Goal: Use online tool/utility: Utilize a website feature to perform a specific function

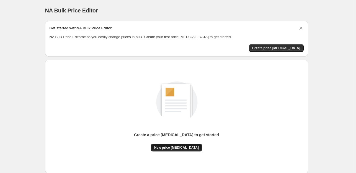
click at [173, 150] on button "New price [MEDICAL_DATA]" at bounding box center [176, 148] width 51 height 8
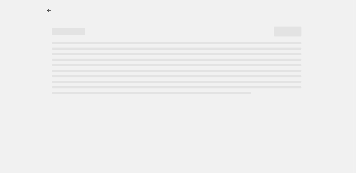
select select "percentage"
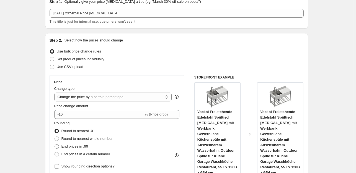
scroll to position [28, 0]
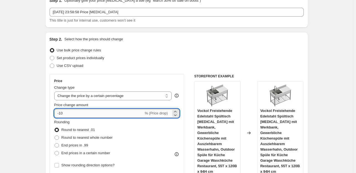
click at [80, 114] on input "-10" at bounding box center [99, 113] width 90 height 9
type input "-1"
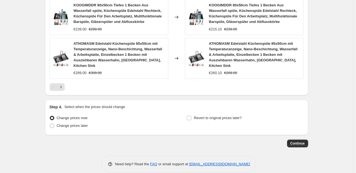
scroll to position [461, 0]
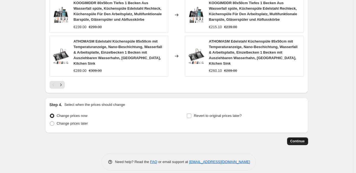
type input "-35"
click at [304, 139] on span "Continue" at bounding box center [298, 141] width 14 height 4
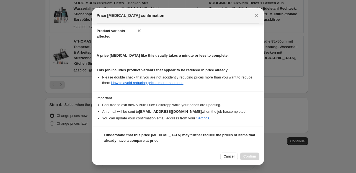
scroll to position [59, 0]
click at [99, 137] on input "I understand that this price [MEDICAL_DATA] may further reduce the prices of it…" at bounding box center [99, 138] width 4 height 4
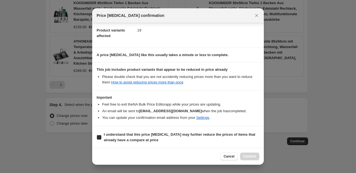
checkbox input "true"
click at [251, 155] on span "Confirm" at bounding box center [250, 157] width 13 height 4
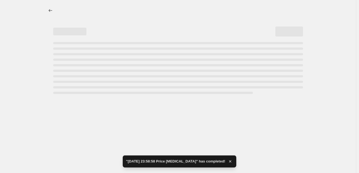
select select "percentage"
